Goal: Information Seeking & Learning: Understand process/instructions

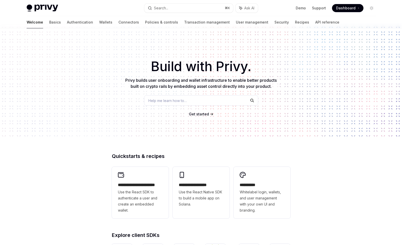
type textarea "*"
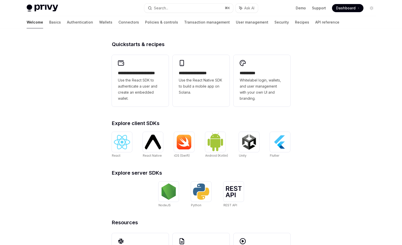
scroll to position [152, 0]
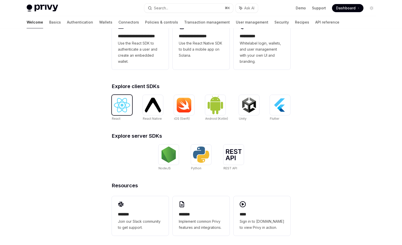
click at [121, 109] on img at bounding box center [122, 105] width 16 height 14
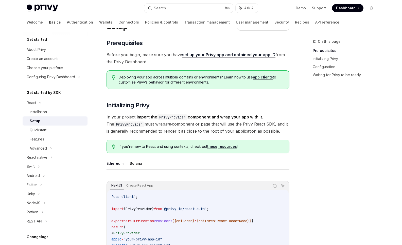
type textarea "*"
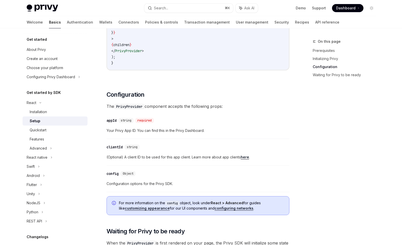
scroll to position [219, 0]
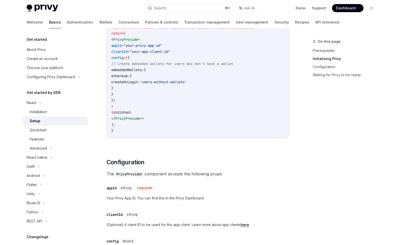
click at [163, 89] on code "'use client' ; import { PrivyProvider } from '@privy-io/react-auth' ; export de…" at bounding box center [197, 67] width 173 height 134
click at [140, 82] on span "createOnLogin:" at bounding box center [125, 82] width 28 height 5
click at [173, 81] on span "'users-without-wallets'" at bounding box center [163, 82] width 47 height 5
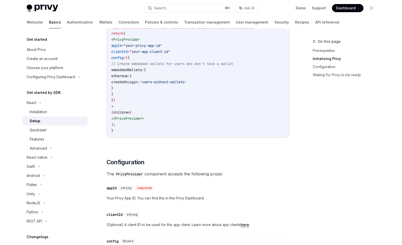
click at [186, 81] on span "'users-without-wallets'" at bounding box center [163, 82] width 47 height 5
click at [231, 81] on code "'use client' ; import { PrivyProvider } from '@privy-io/react-auth' ; export de…" at bounding box center [197, 67] width 173 height 134
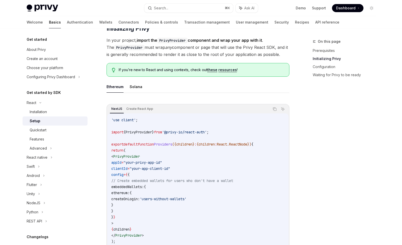
scroll to position [0, 0]
